Goal: Task Accomplishment & Management: Manage account settings

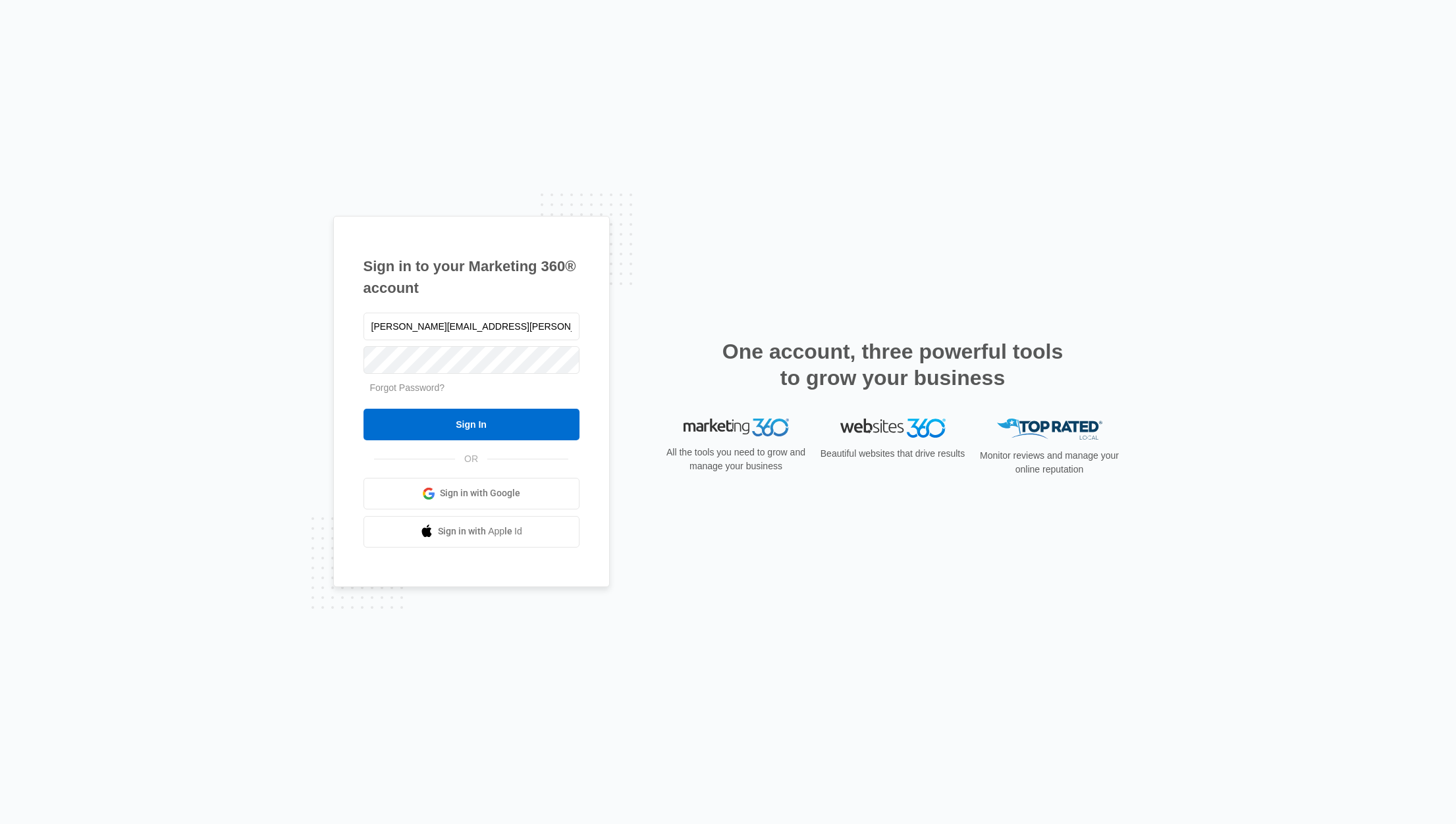
type input "[PERSON_NAME][EMAIL_ADDRESS][PERSON_NAME][DOMAIN_NAME]"
click at [471, 424] on input "Sign In" at bounding box center [471, 424] width 216 height 32
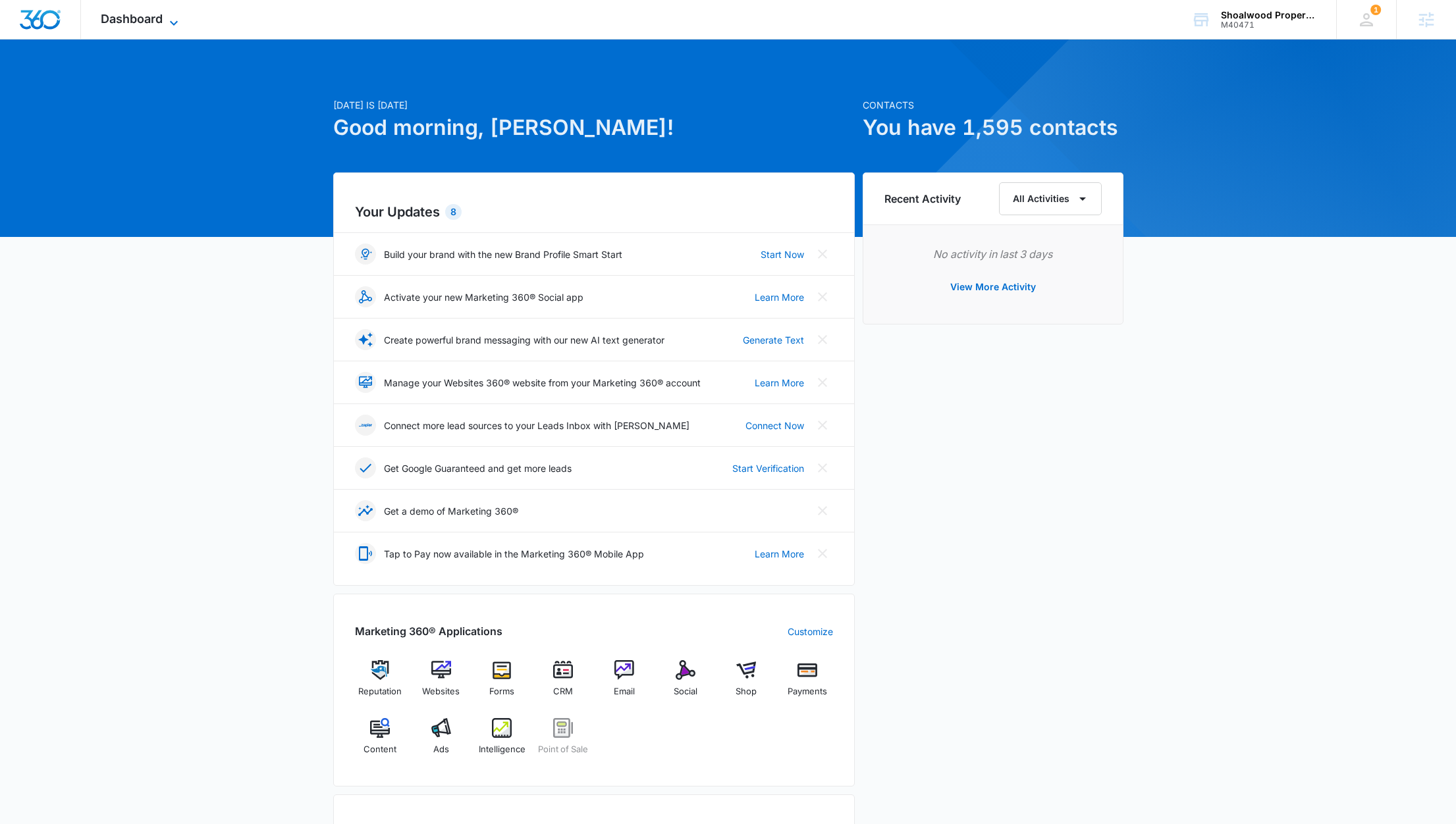
click at [172, 19] on icon at bounding box center [173, 23] width 15 height 15
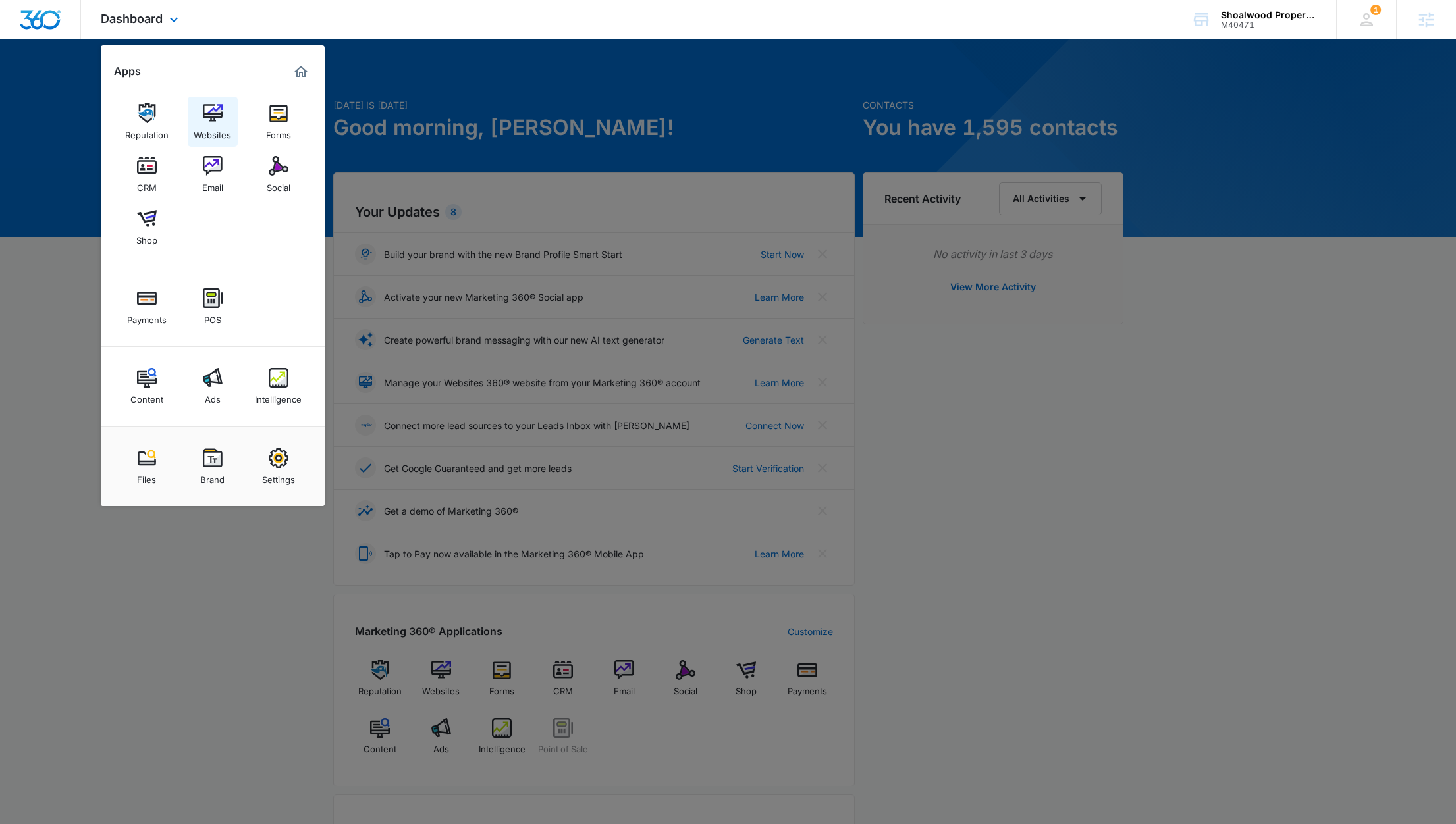
click at [218, 105] on img at bounding box center [213, 113] width 20 height 20
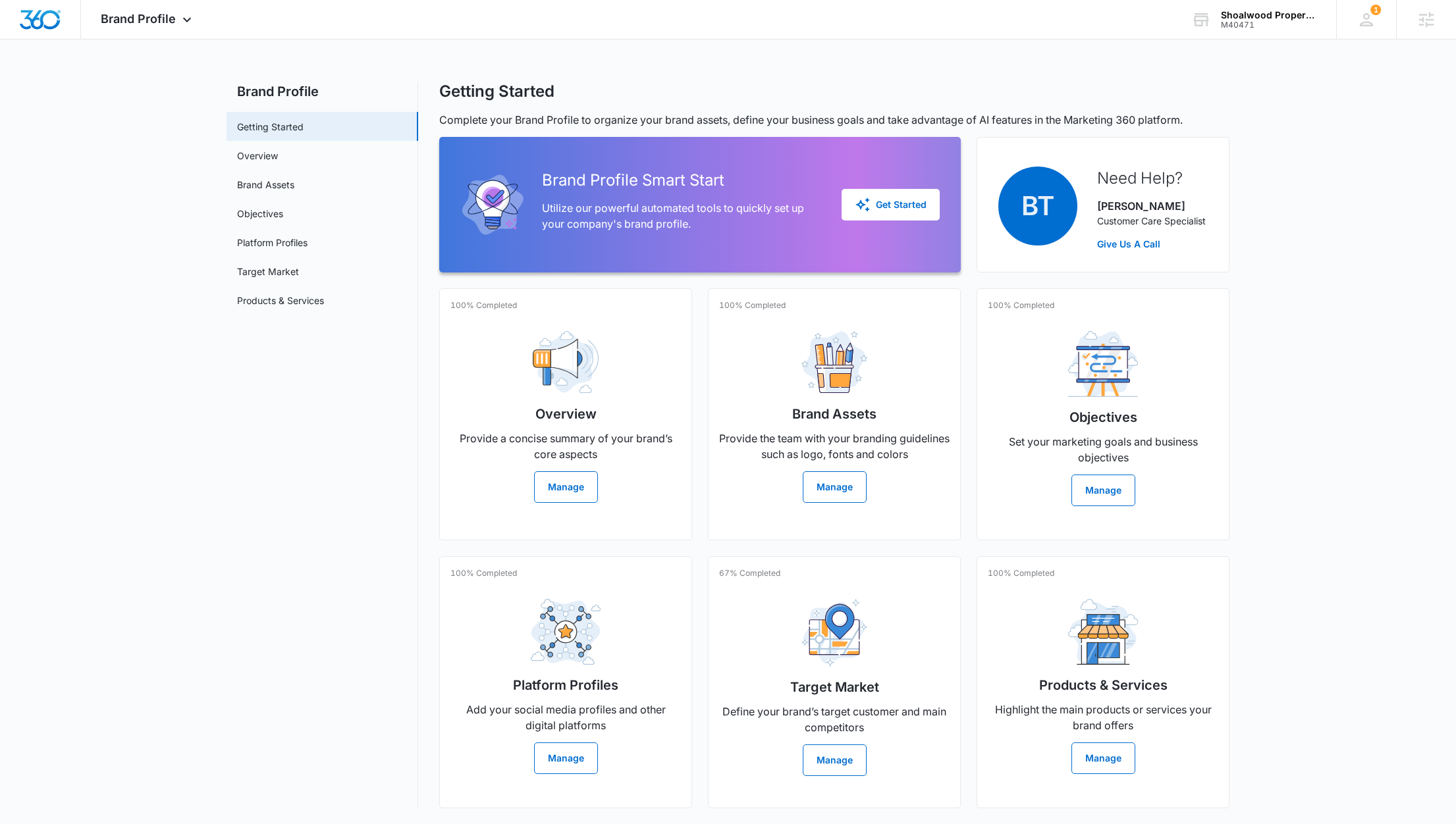
click at [1041, 221] on span "BT" at bounding box center [1037, 206] width 79 height 79
drag, startPoint x: 1057, startPoint y: 202, endPoint x: 1019, endPoint y: 208, distance: 38.5
click at [1019, 208] on span "BT" at bounding box center [1037, 206] width 79 height 79
click at [1266, 348] on main "Brand Profile Getting Started Overview Brand Assets Objectives Platform Profile…" at bounding box center [728, 453] width 1456 height 743
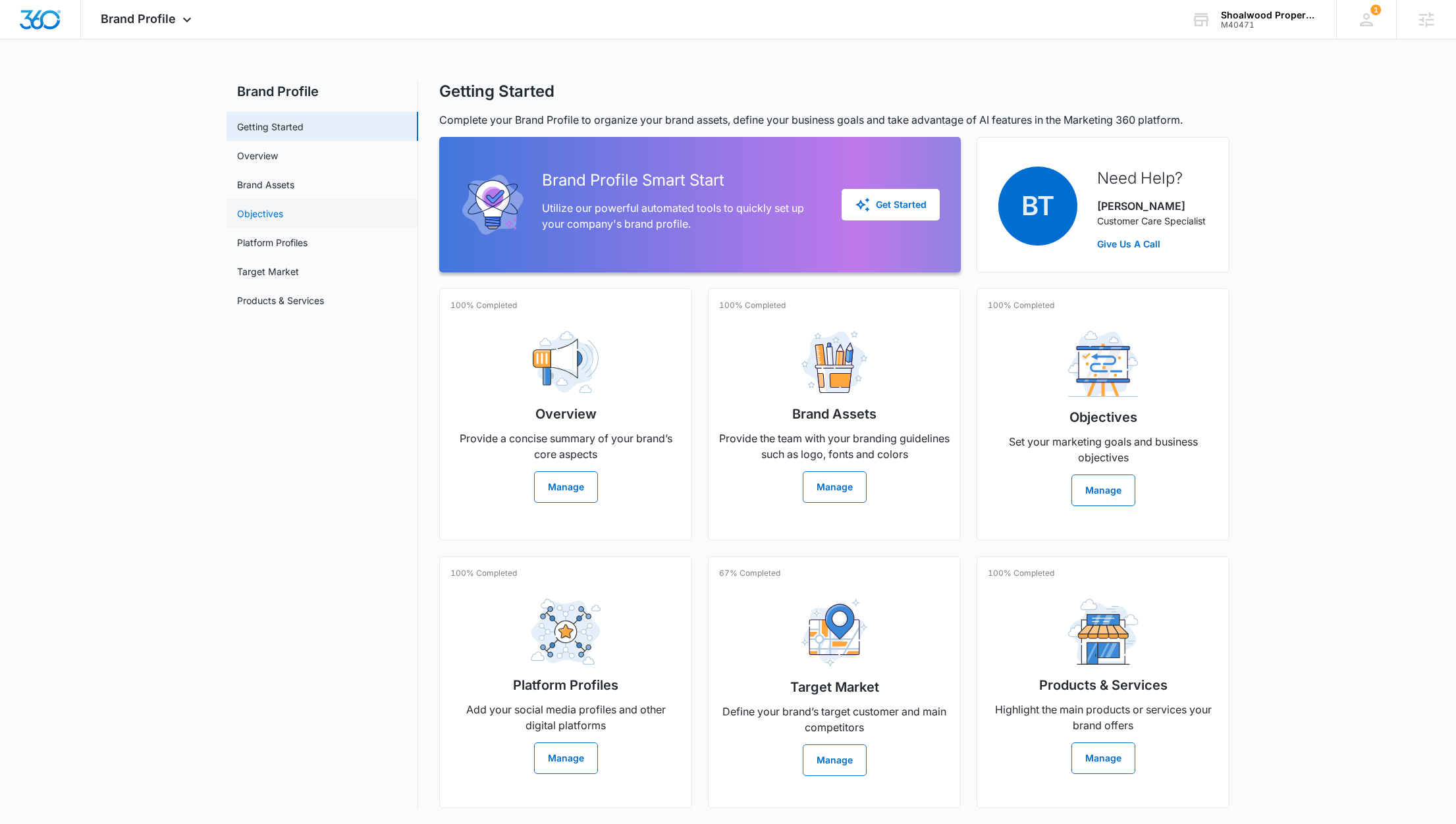
click at [275, 207] on link "Objectives" at bounding box center [260, 213] width 46 height 14
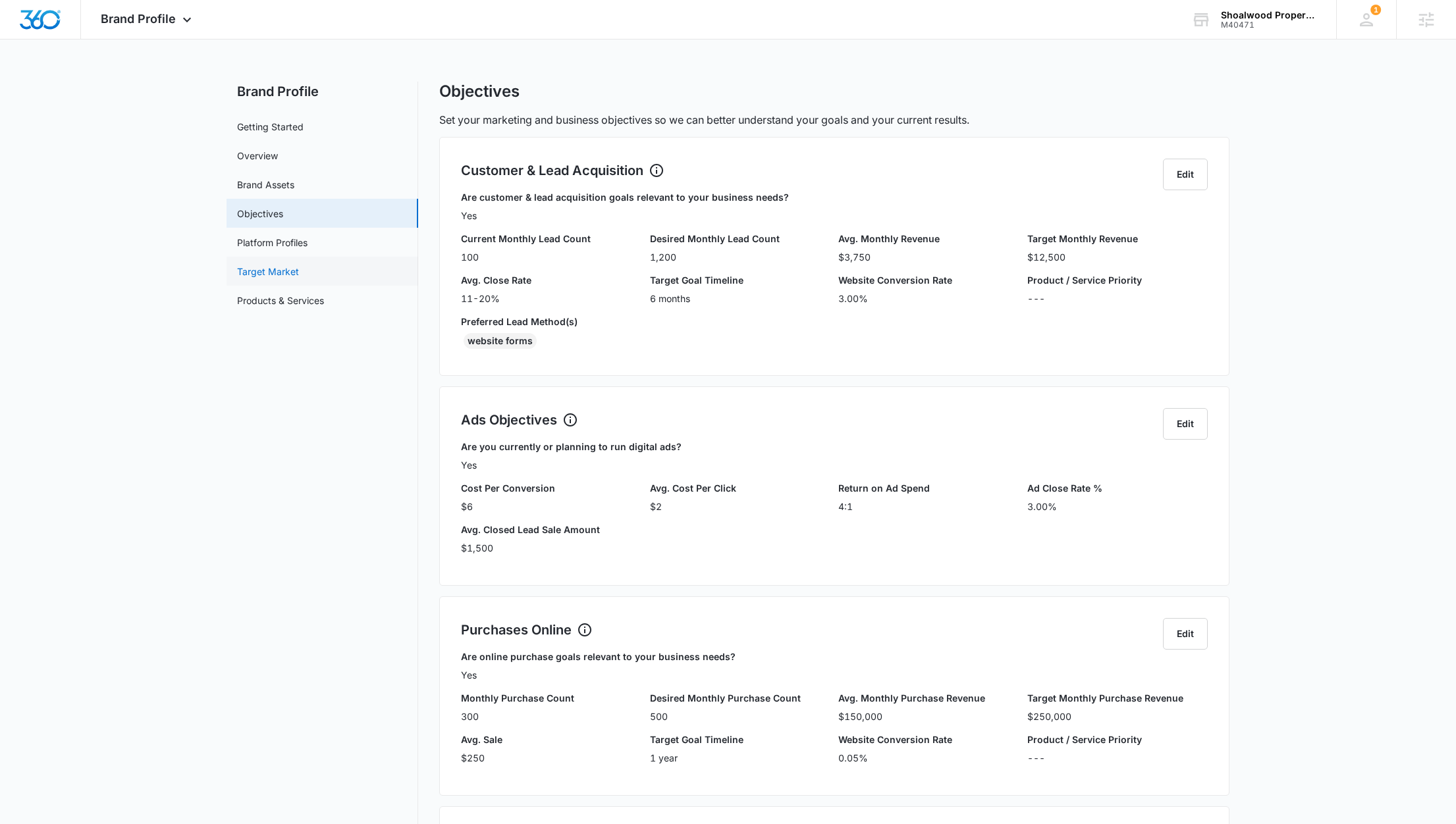
click at [257, 271] on link "Target Market" at bounding box center [268, 271] width 62 height 14
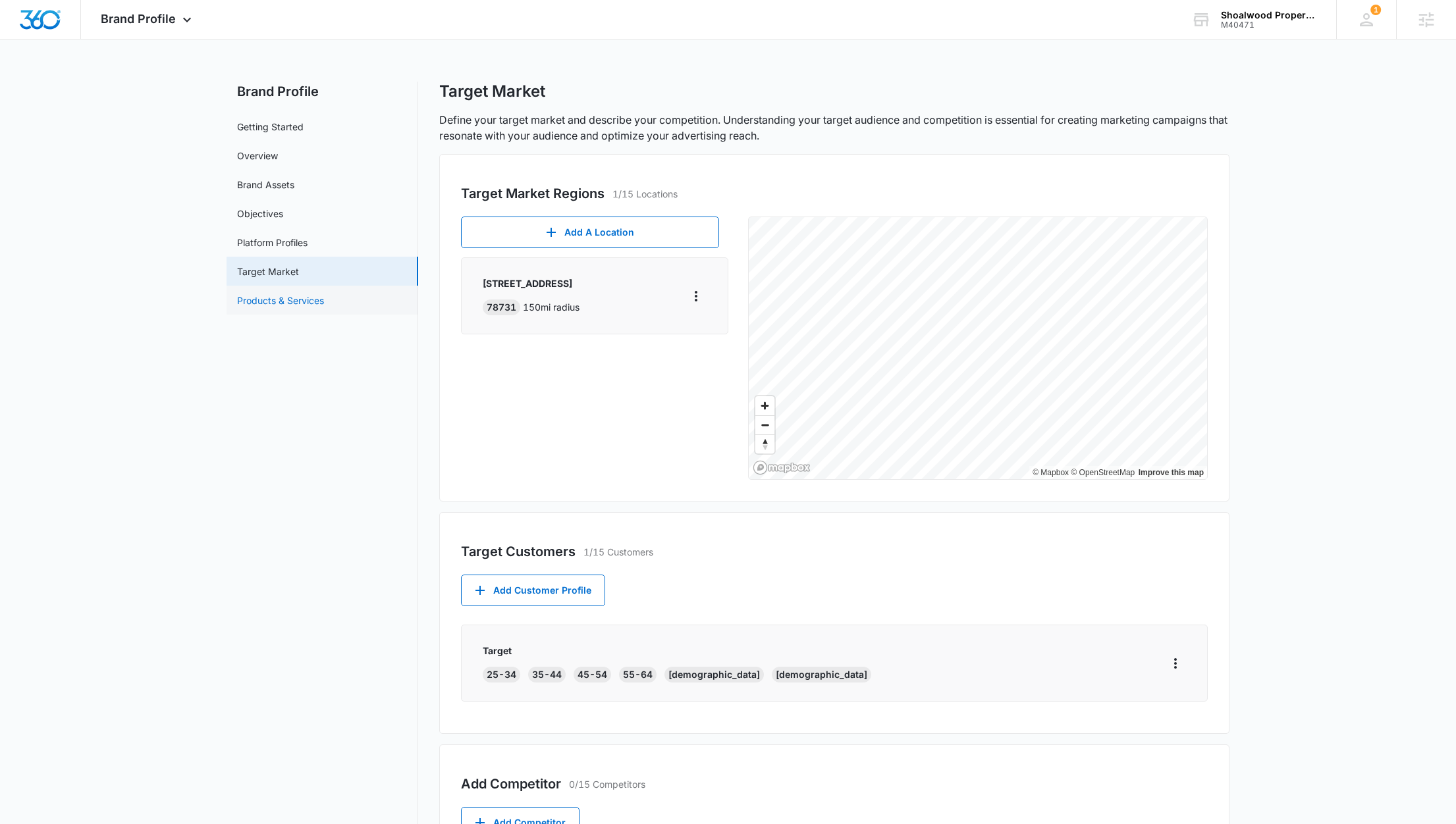
click at [299, 308] on link "Products & Services" at bounding box center [280, 300] width 87 height 14
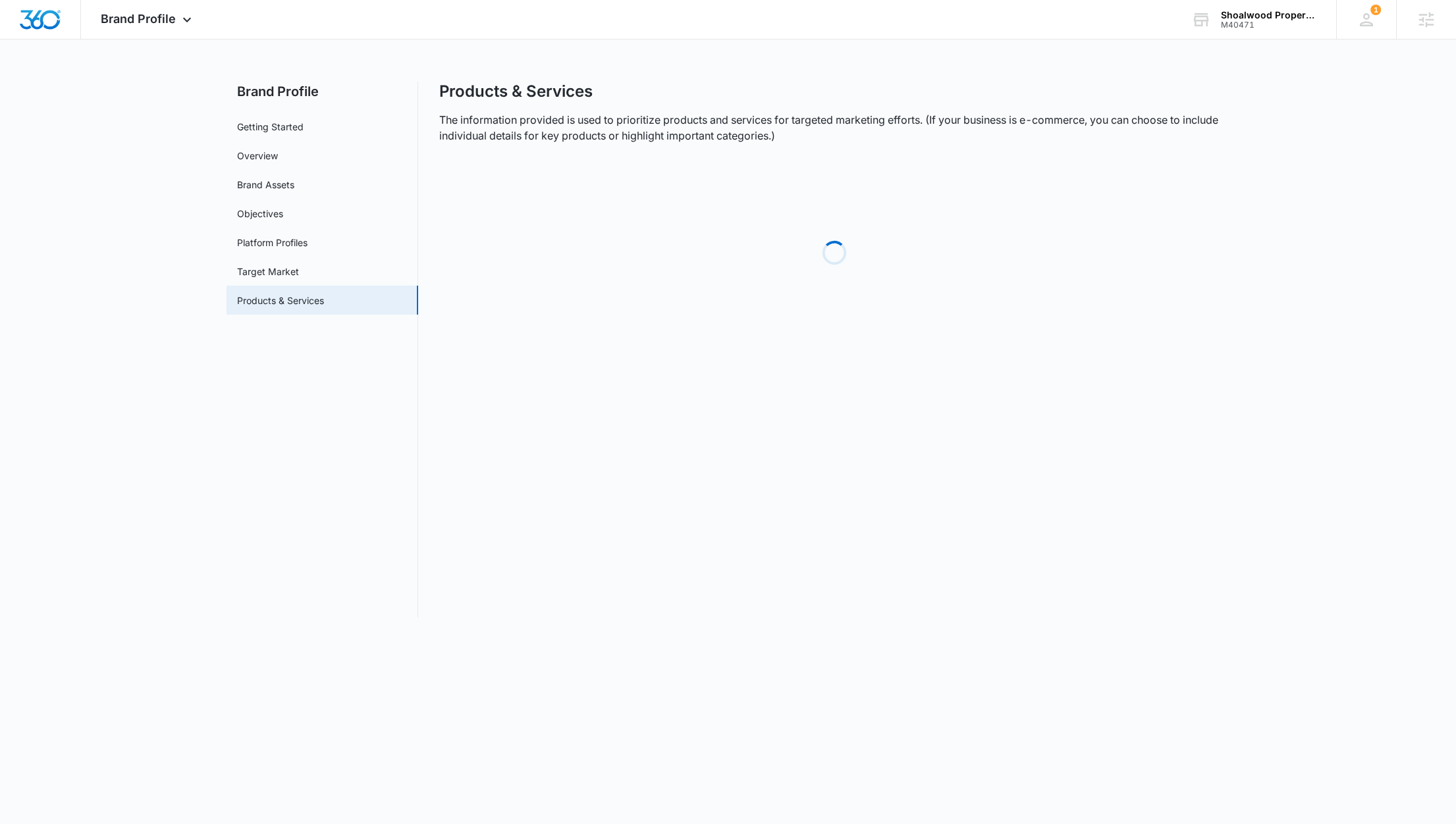
click at [299, 308] on link "Products & Services" at bounding box center [280, 300] width 87 height 14
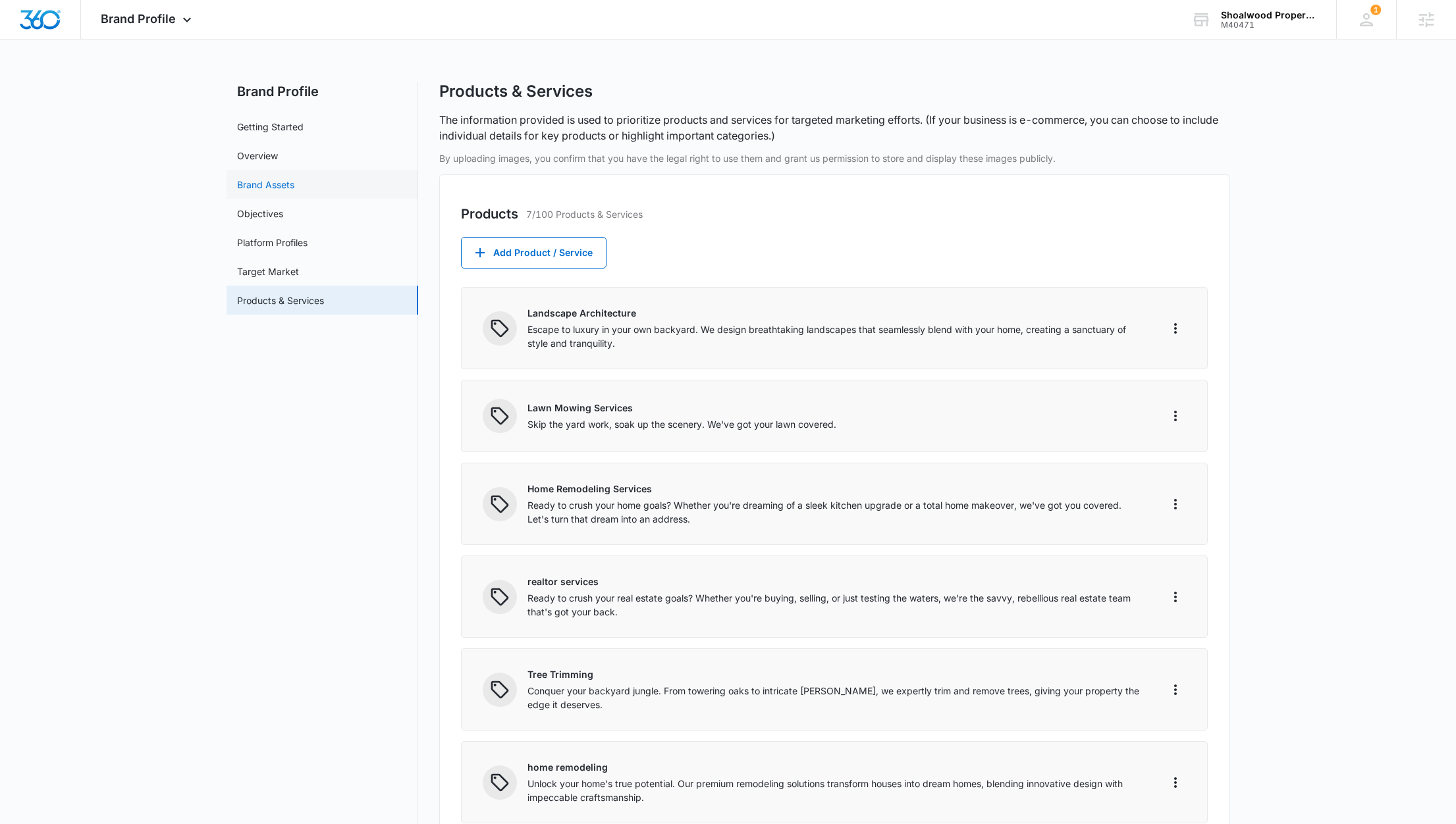
click at [274, 182] on link "Brand Assets" at bounding box center [265, 184] width 57 height 14
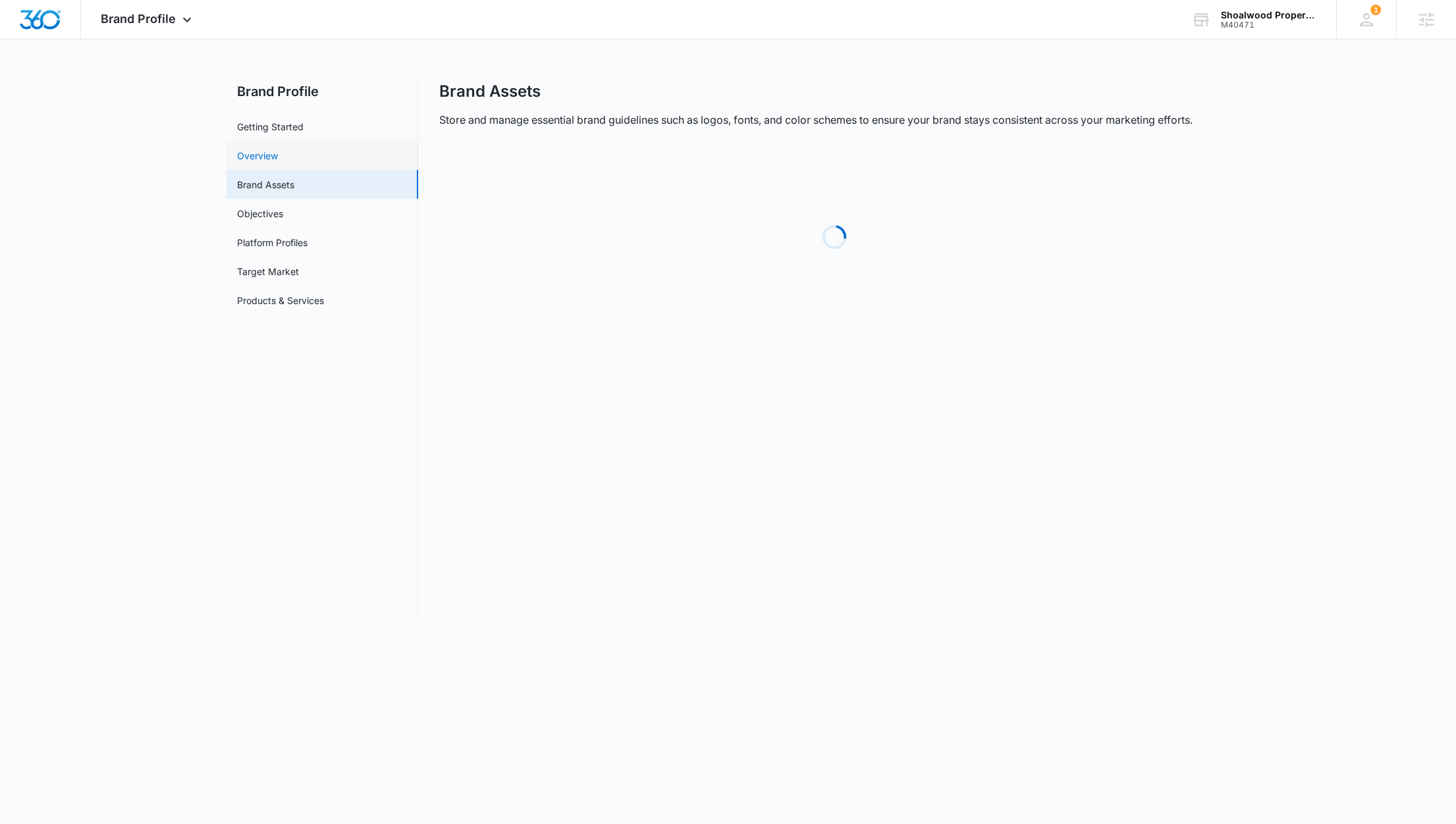
click at [276, 149] on link "Overview" at bounding box center [257, 156] width 41 height 14
click at [284, 127] on link "Getting Started" at bounding box center [270, 126] width 67 height 14
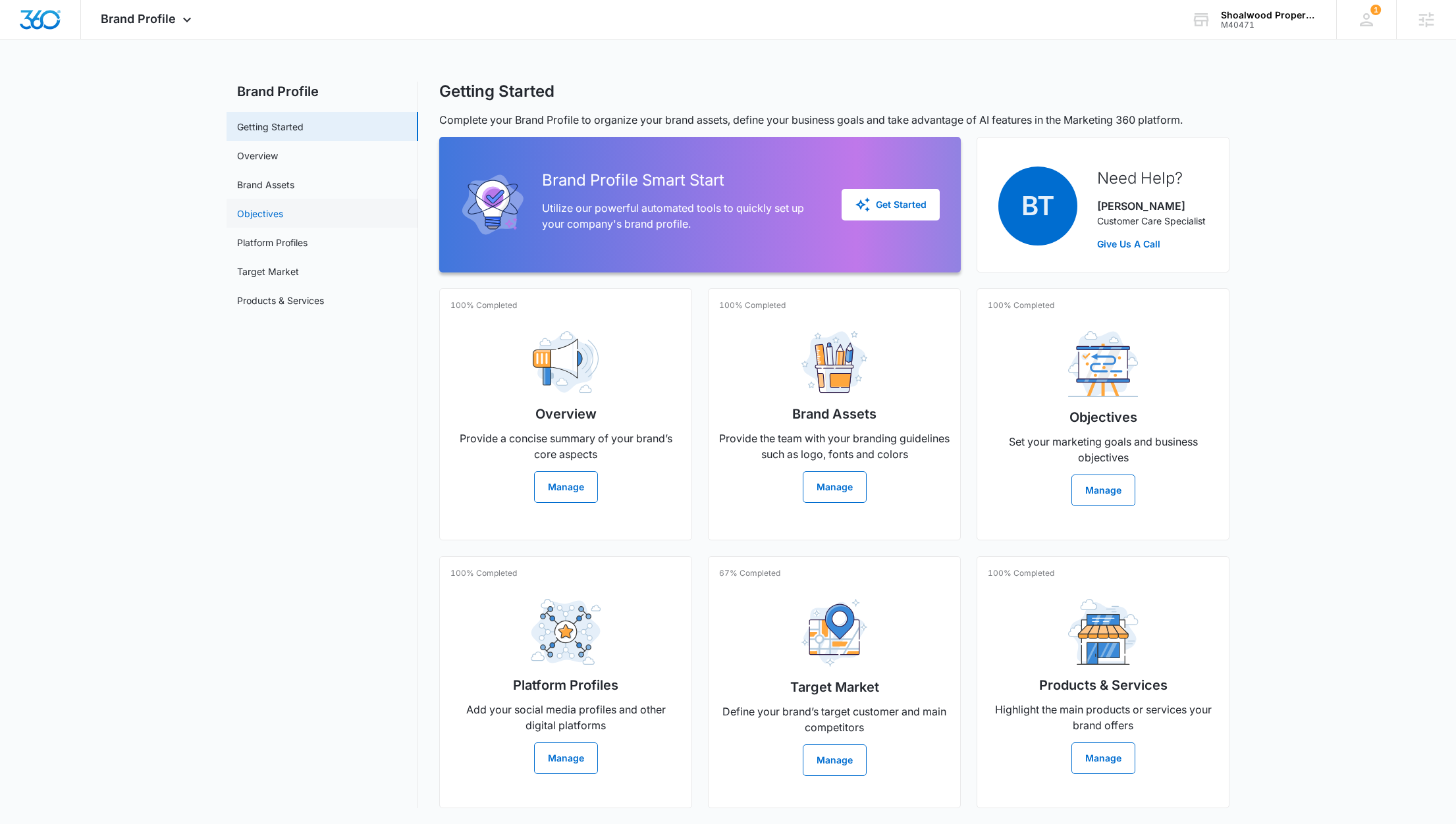
click at [255, 207] on link "Objectives" at bounding box center [260, 213] width 46 height 14
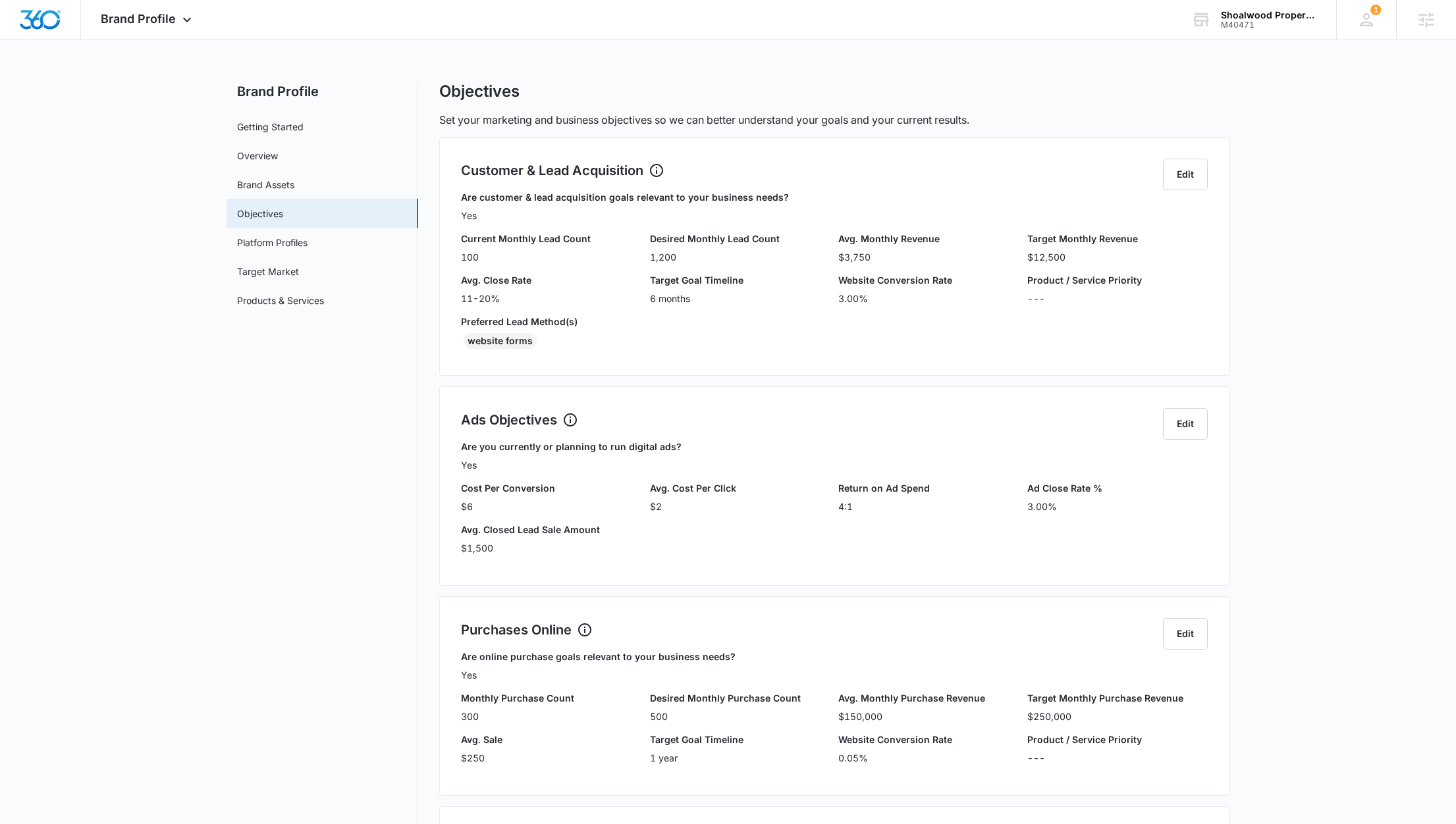
click at [257, 247] on link "Platform Profiles" at bounding box center [272, 242] width 71 height 14
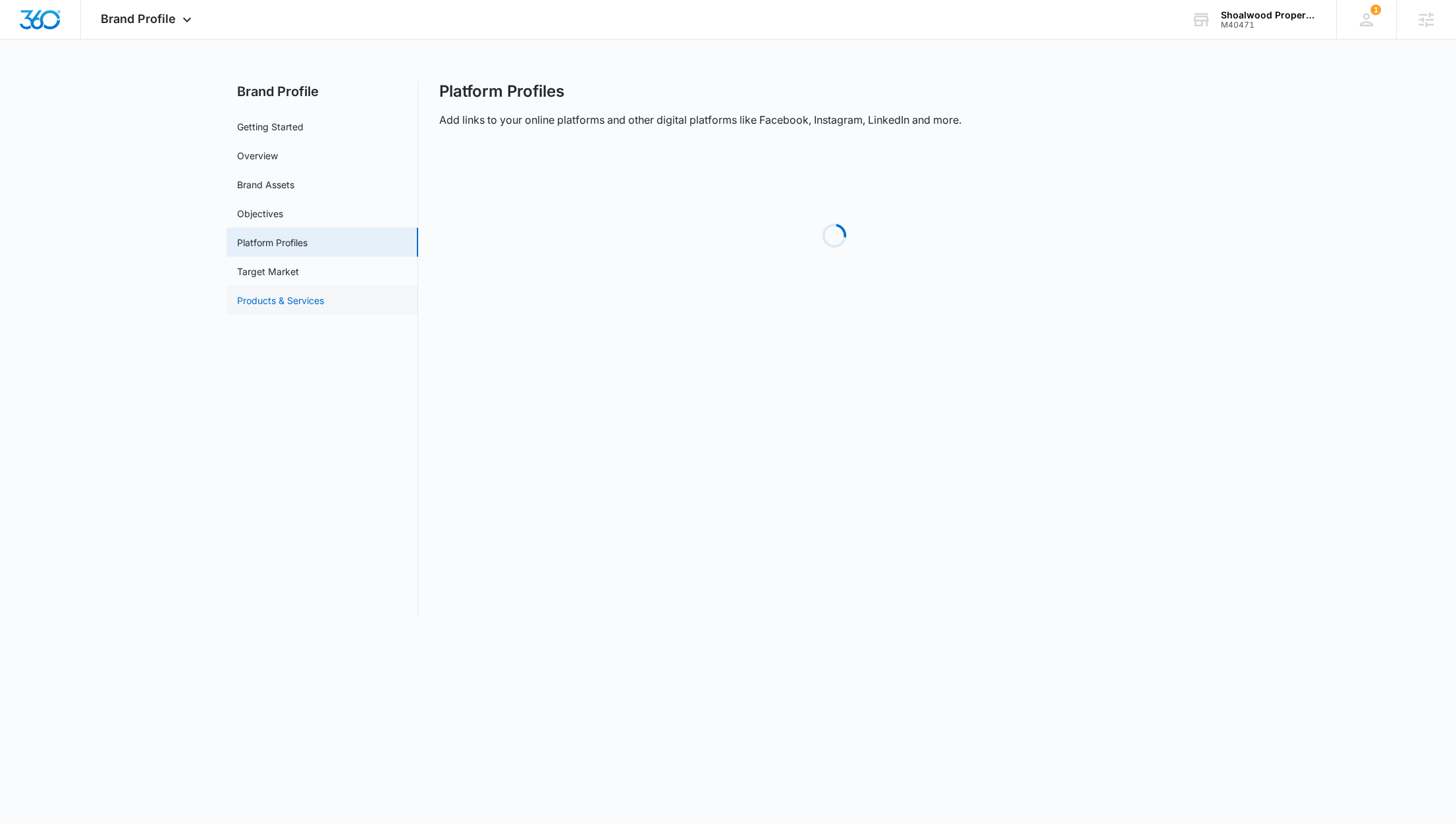
click at [256, 308] on link "Products & Services" at bounding box center [280, 300] width 87 height 14
